Goal: Transaction & Acquisition: Book appointment/travel/reservation

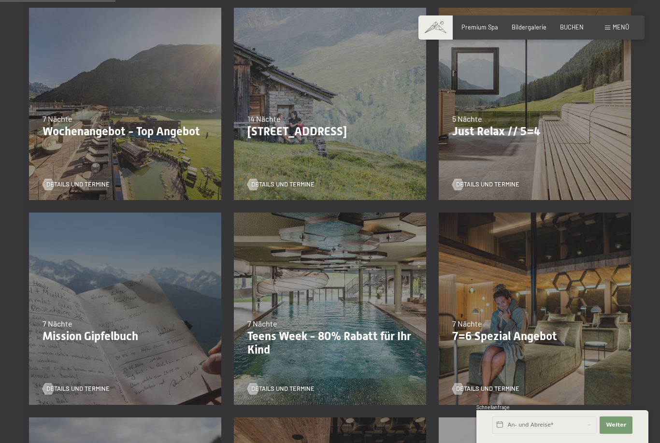
scroll to position [235, 0]
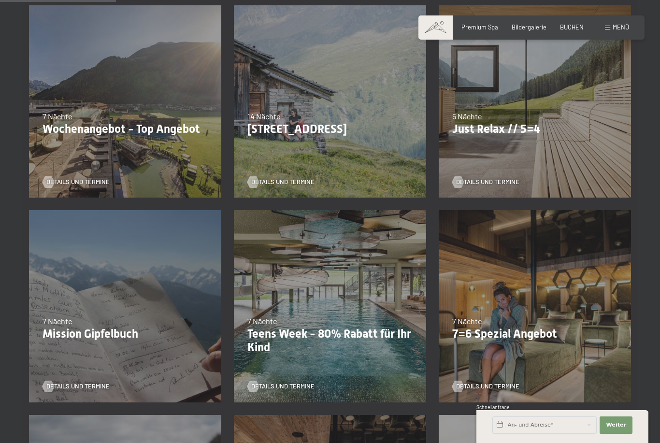
click at [544, 320] on div "7 Nächte" at bounding box center [534, 321] width 165 height 11
click at [499, 382] on link "Details und Termine" at bounding box center [485, 386] width 67 height 9
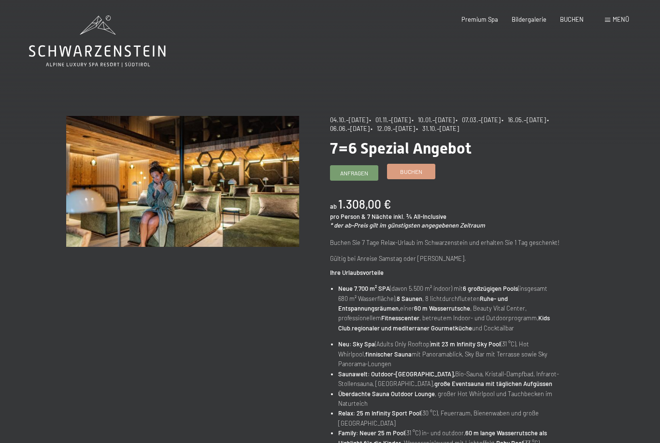
click at [422, 172] on span "Buchen" at bounding box center [411, 172] width 22 height 8
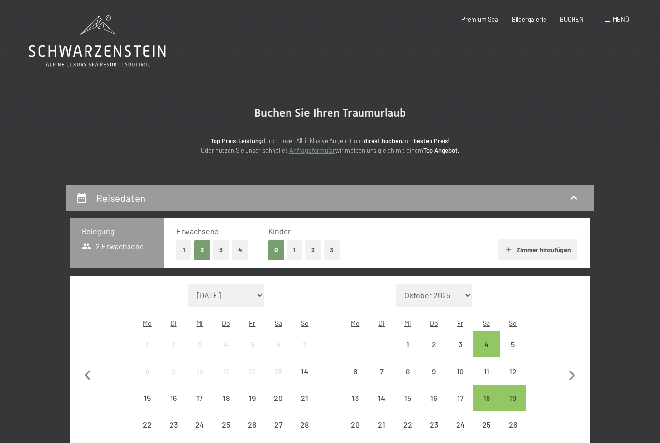
select select "2025-10-01"
select select "2025-11-01"
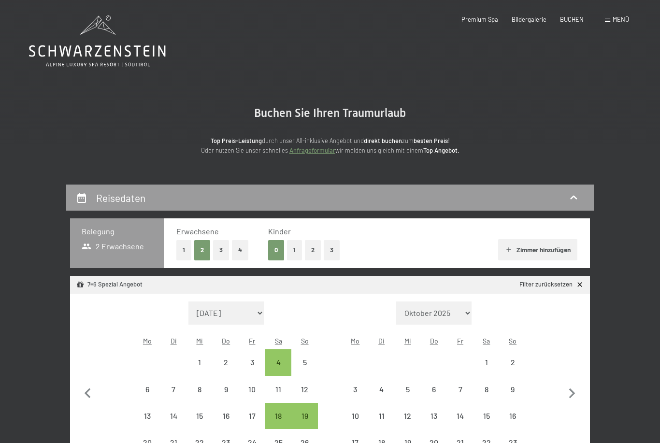
select select "2025-10-01"
select select "2025-11-01"
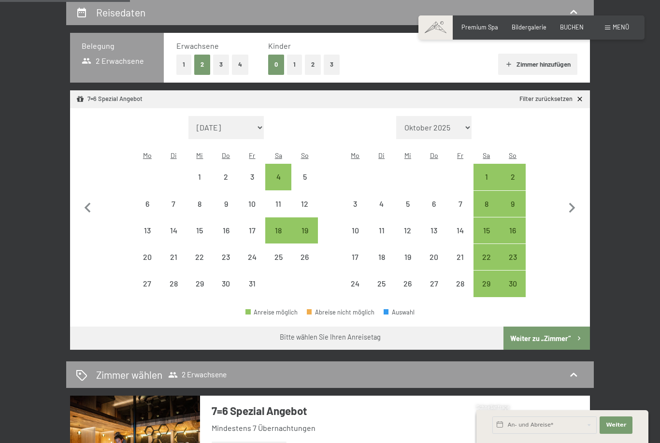
scroll to position [184, 0]
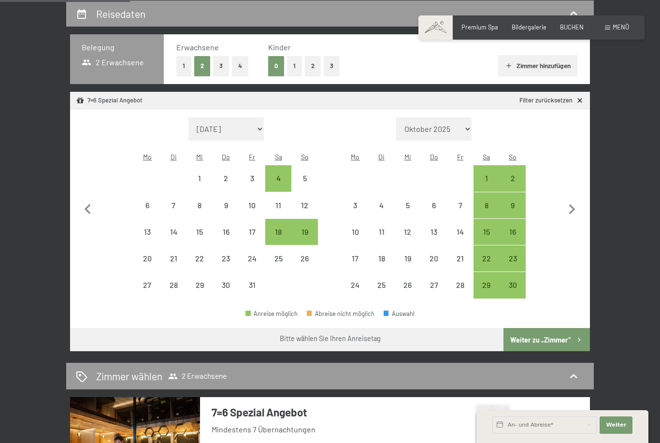
click at [250, 126] on select "September 2025 Oktober 2025 November 2025 Dezember 2025 Januar 2026 Februar 202…" at bounding box center [226, 128] width 75 height 23
select select "2026-05-01"
select select "2026-06-01"
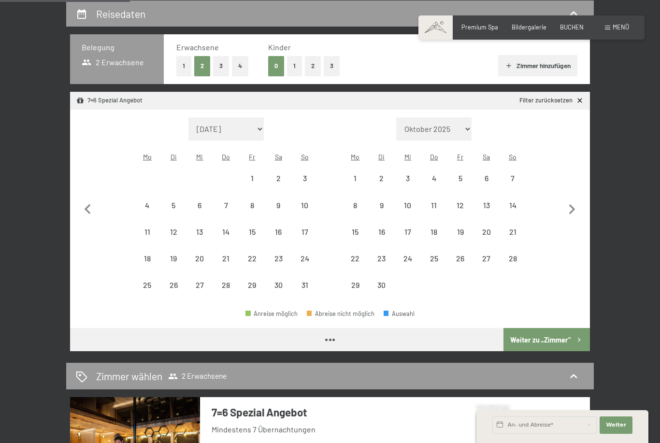
select select "2026-05-01"
select select "2026-06-01"
select select "2026-05-01"
select select "2026-06-01"
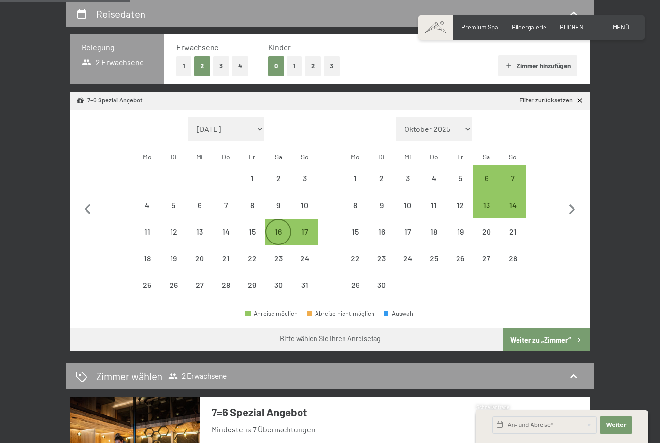
click at [282, 228] on div "16" at bounding box center [278, 240] width 24 height 24
select select "2026-05-01"
select select "2026-06-01"
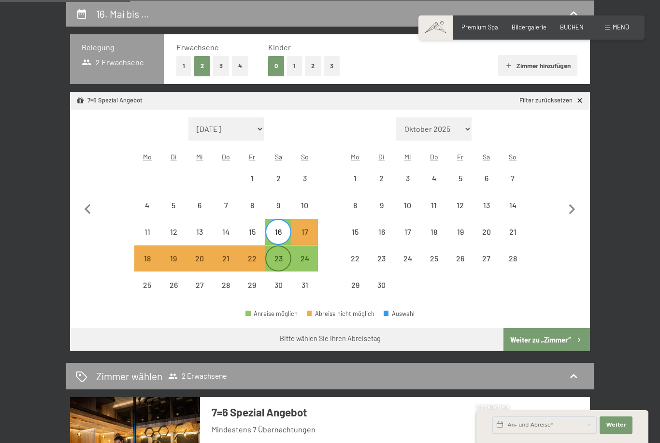
click at [284, 247] on div "23" at bounding box center [278, 259] width 24 height 24
select select "2026-05-01"
select select "2026-06-01"
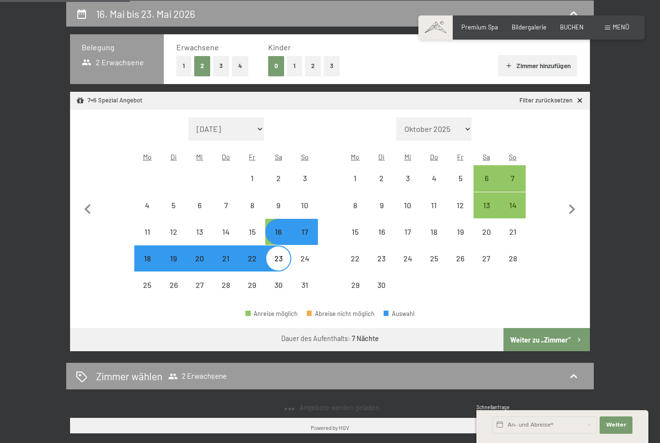
select select "2025-10-01"
select select "2025-11-01"
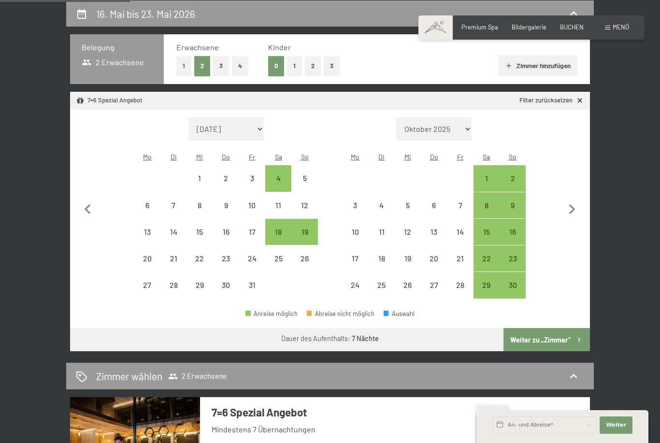
click at [565, 339] on button "Weiter zu „Zimmer“" at bounding box center [547, 339] width 87 height 23
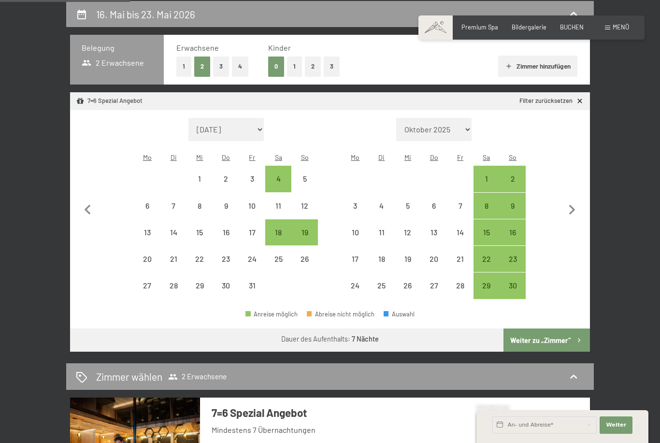
select select "2025-10-01"
select select "2025-11-01"
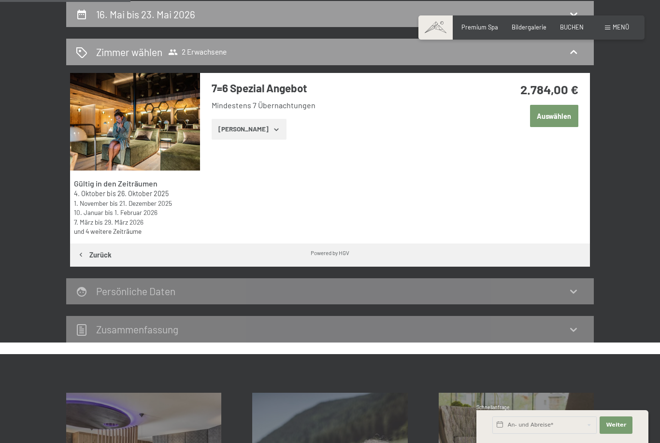
click at [274, 128] on icon "button" at bounding box center [276, 129] width 4 height 2
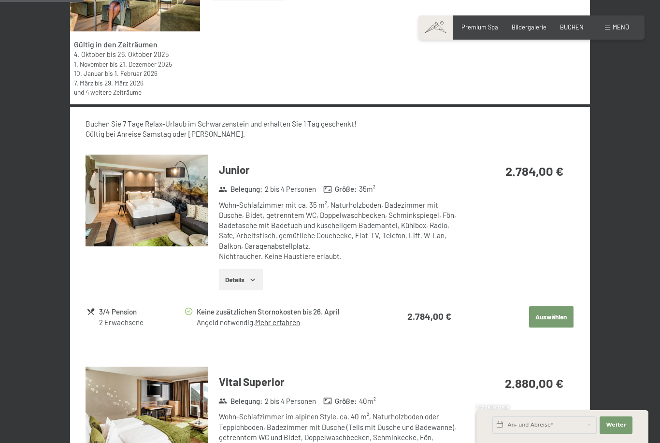
scroll to position [322, 0]
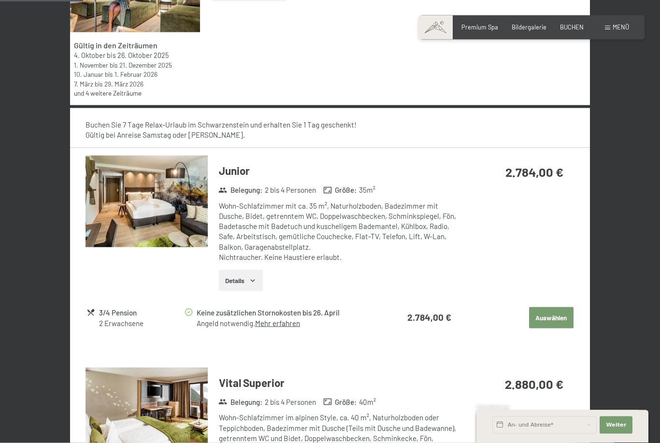
click at [288, 320] on link "Mehr erfahren" at bounding box center [277, 323] width 45 height 9
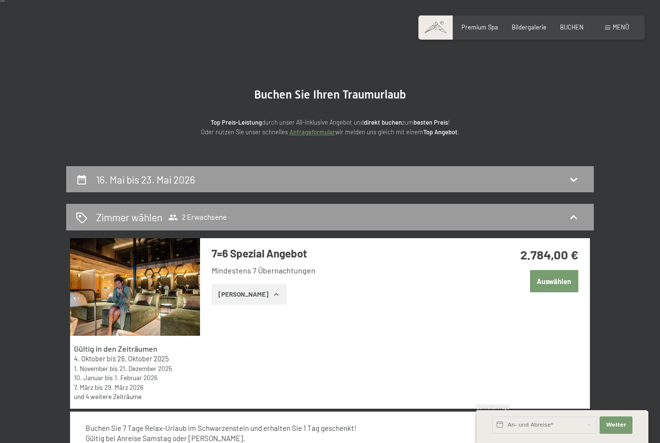
scroll to position [0, 0]
